Goal: Task Accomplishment & Management: Complete application form

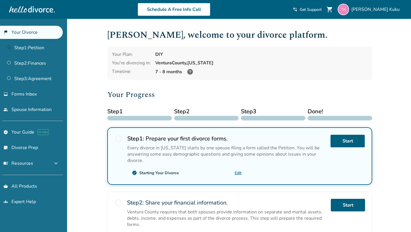
click at [119, 137] on span "radio_button_unchecked" at bounding box center [119, 139] width 8 height 8
click at [126, 116] on div at bounding box center [139, 118] width 65 height 5
click at [49, 47] on link "Step 1 : Petition" at bounding box center [31, 47] width 63 height 13
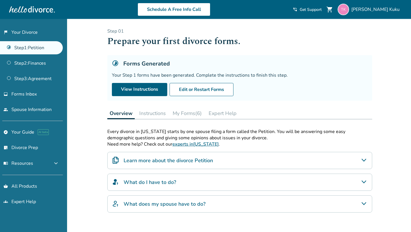
click at [160, 111] on button "Instructions" at bounding box center [152, 112] width 31 height 11
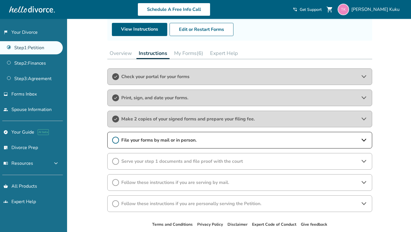
scroll to position [62, 0]
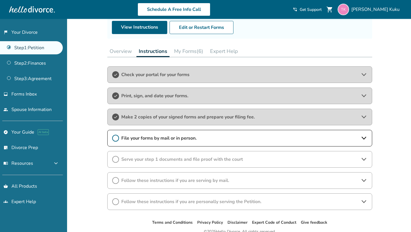
click at [361, 140] on icon at bounding box center [364, 138] width 7 height 7
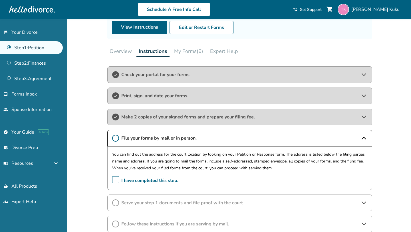
click at [115, 179] on span "I have completed this step." at bounding box center [145, 180] width 66 height 9
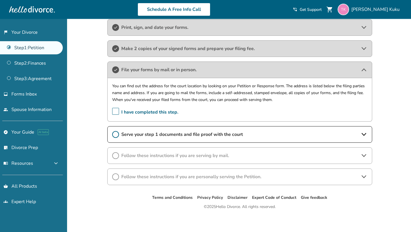
scroll to position [132, 0]
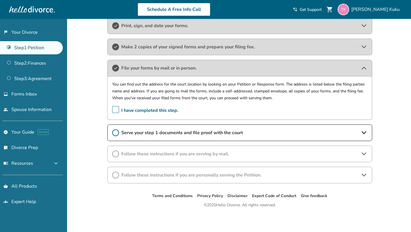
click at [368, 132] on div "Serve your step 1 documents and file proof with the court" at bounding box center [239, 132] width 265 height 17
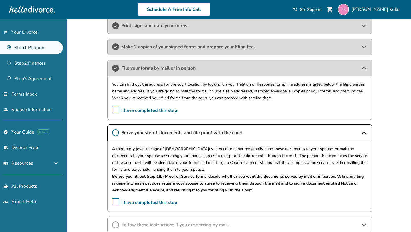
scroll to position [165, 0]
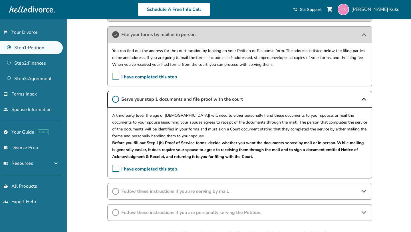
click at [115, 169] on span "I have completed this step." at bounding box center [145, 169] width 66 height 9
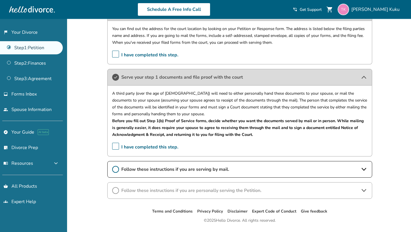
scroll to position [203, 0]
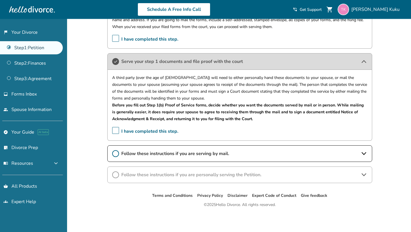
click at [367, 155] on icon at bounding box center [364, 153] width 7 height 7
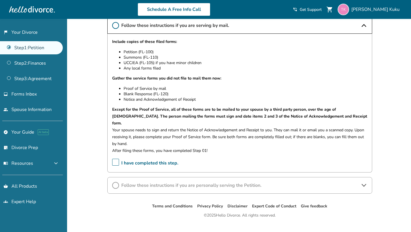
scroll to position [335, 0]
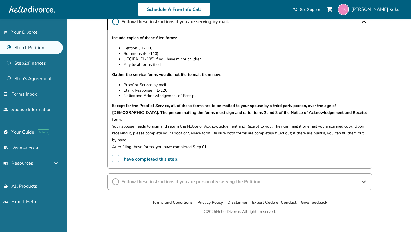
click at [116, 155] on span "I have completed this step." at bounding box center [145, 159] width 66 height 9
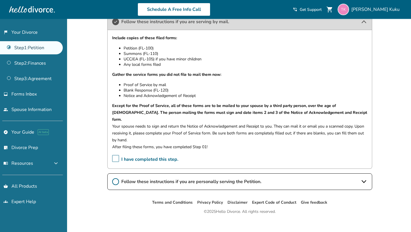
click at [368, 173] on div "Follow these instructions if you are personally serving the Petition." at bounding box center [239, 181] width 265 height 17
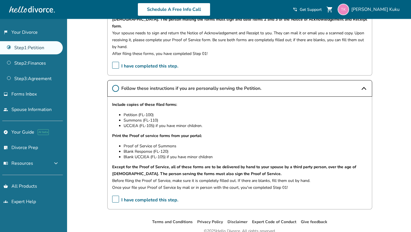
scroll to position [429, 0]
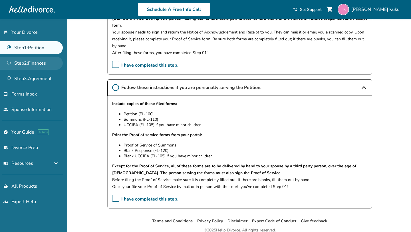
click at [38, 65] on link "Step 2 : Finances" at bounding box center [31, 63] width 63 height 13
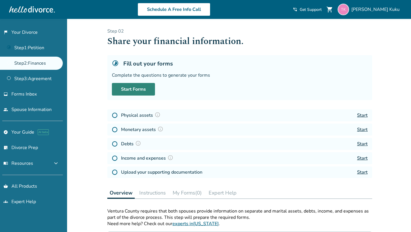
click at [129, 89] on link "Start Forms" at bounding box center [133, 89] width 43 height 13
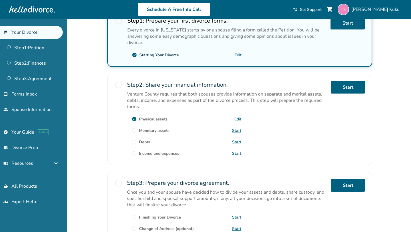
scroll to position [123, 0]
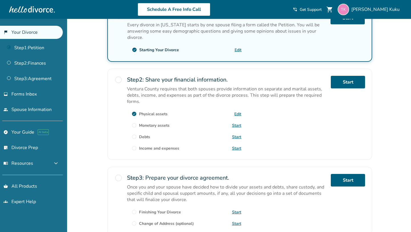
click at [235, 125] on link "Start" at bounding box center [236, 125] width 9 height 5
